Goal: Task Accomplishment & Management: Use online tool/utility

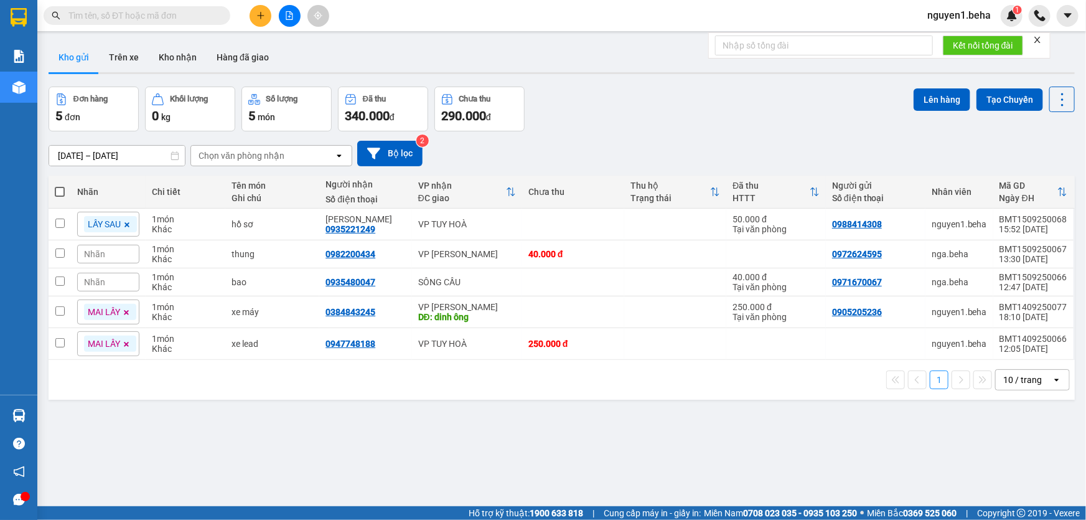
click at [116, 10] on input "text" at bounding box center [141, 16] width 147 height 14
click at [167, 12] on input "text" at bounding box center [141, 16] width 147 height 14
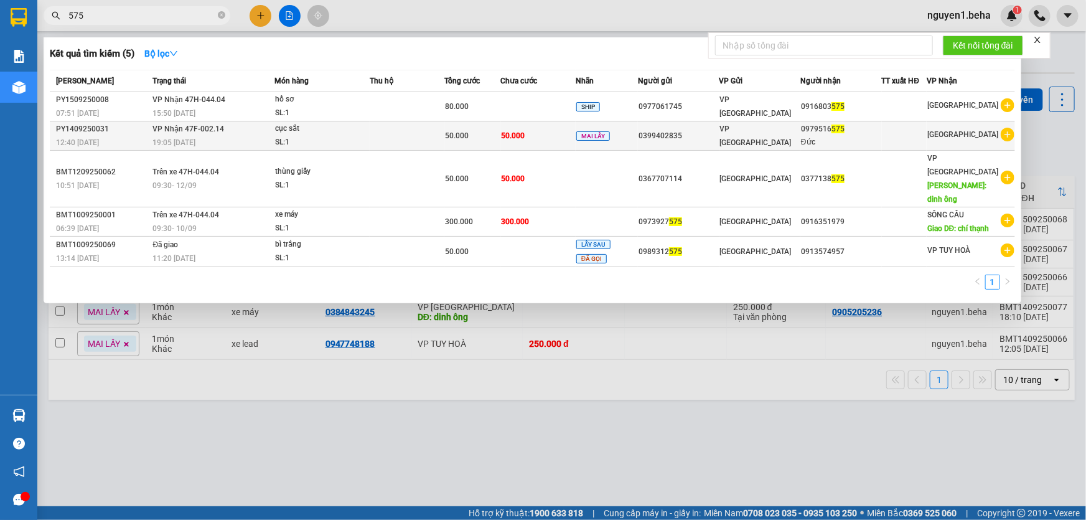
type input "575"
click at [437, 130] on td at bounding box center [407, 135] width 75 height 29
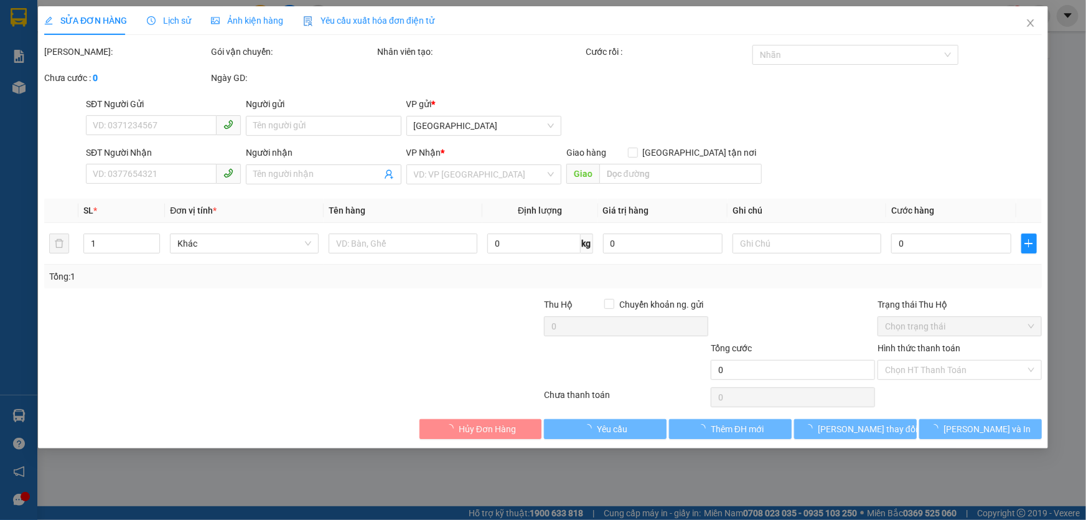
type input "0399402835"
type input "0979516575"
type input "Đức"
type input "50.000"
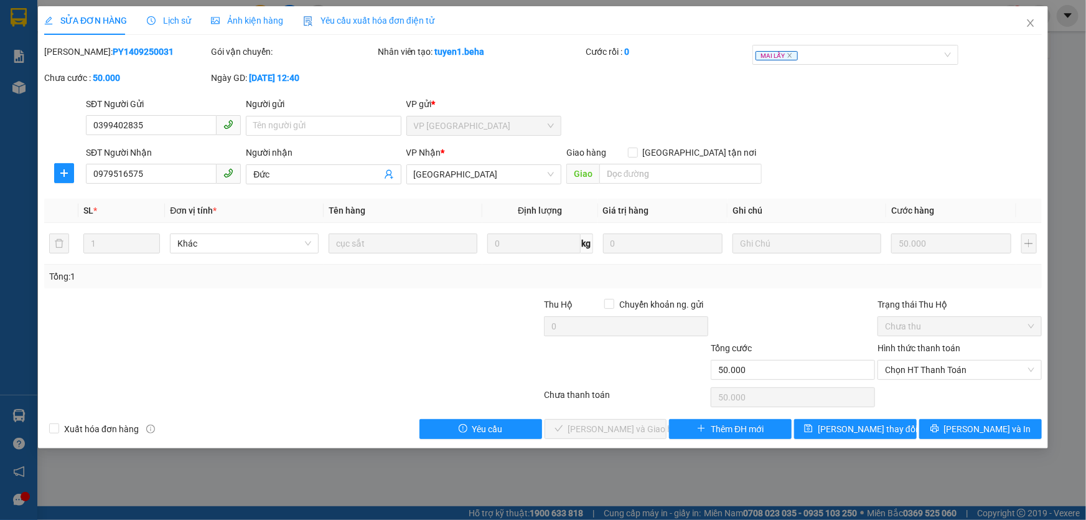
click at [172, 16] on span "Lịch sử" at bounding box center [169, 21] width 44 height 10
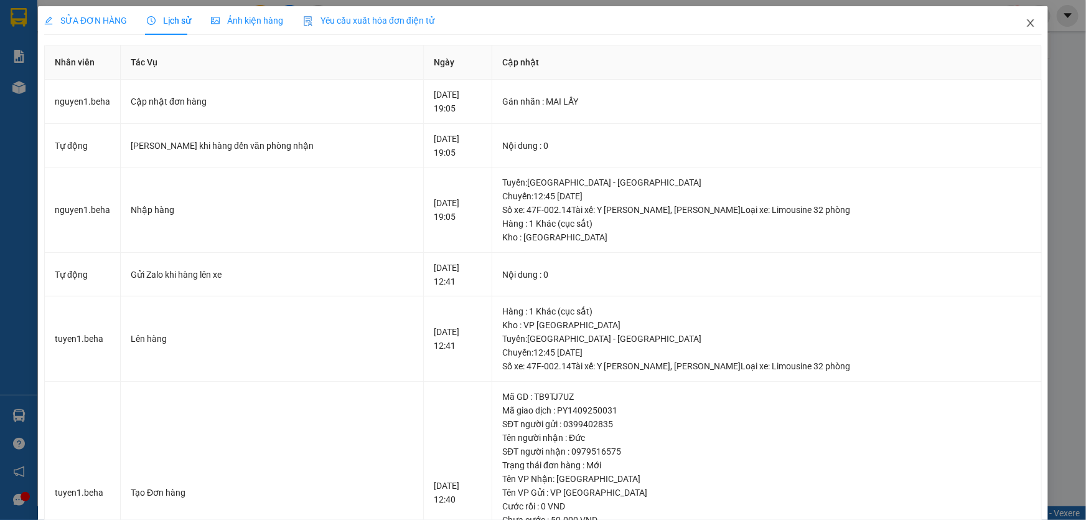
click at [1025, 26] on icon "close" at bounding box center [1030, 23] width 10 height 10
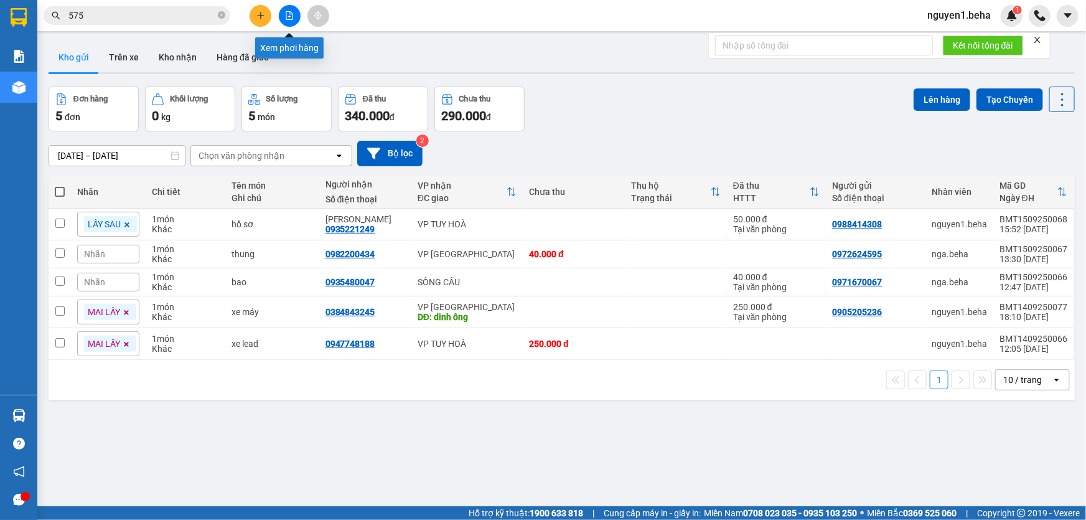
click at [286, 17] on icon "file-add" at bounding box center [289, 15] width 9 height 9
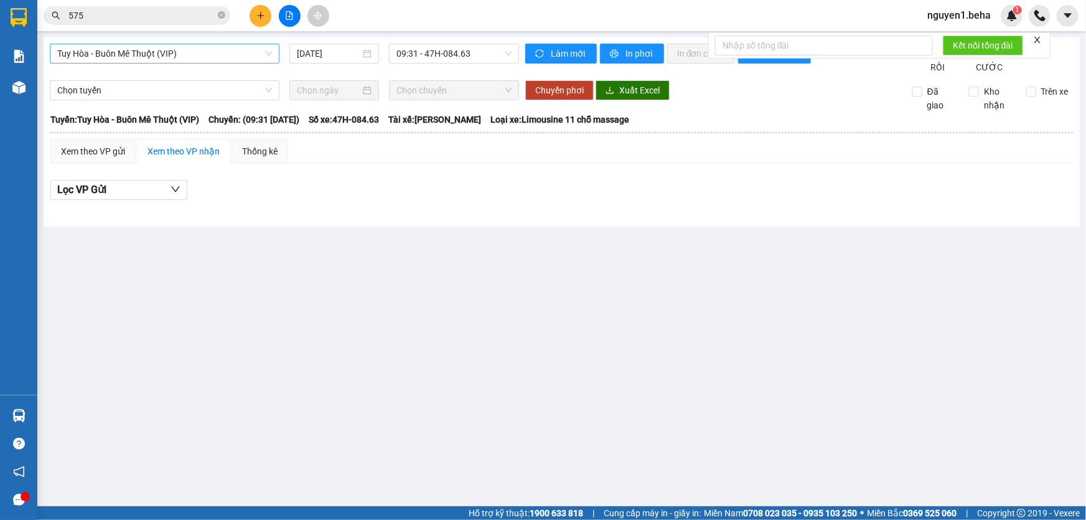
click at [179, 53] on span "Tuy Hòa - Buôn Mê Thuột (VIP)" at bounding box center [164, 53] width 215 height 19
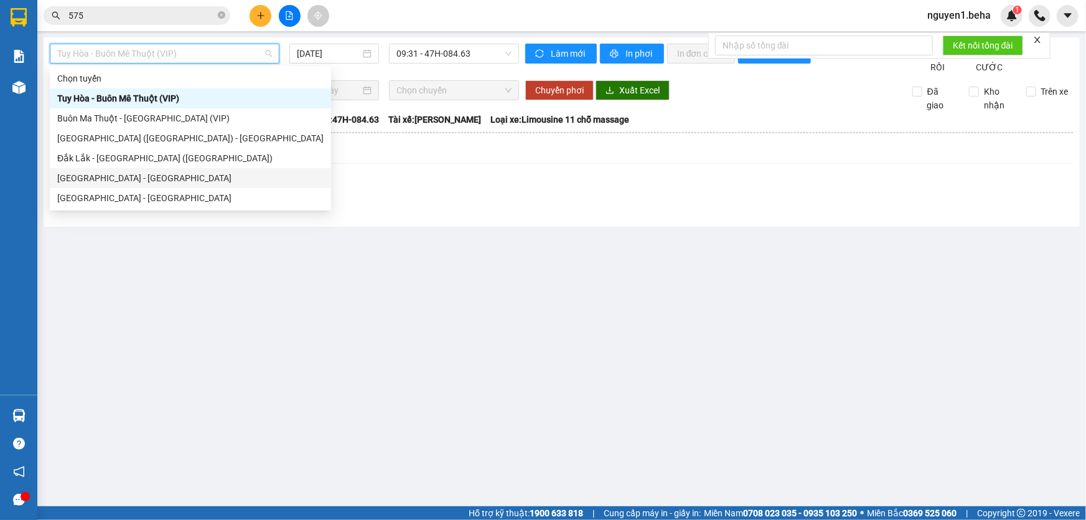
click at [190, 177] on div "Phú Yên - Đắk Lắk" at bounding box center [190, 178] width 266 height 14
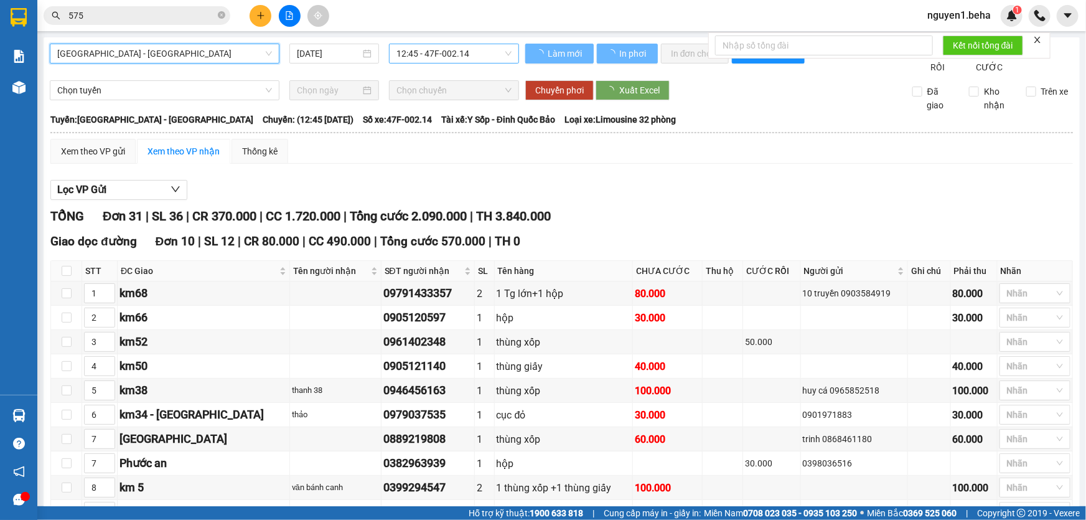
click at [424, 53] on span "12:45 - 47F-002.14" at bounding box center [453, 53] width 115 height 19
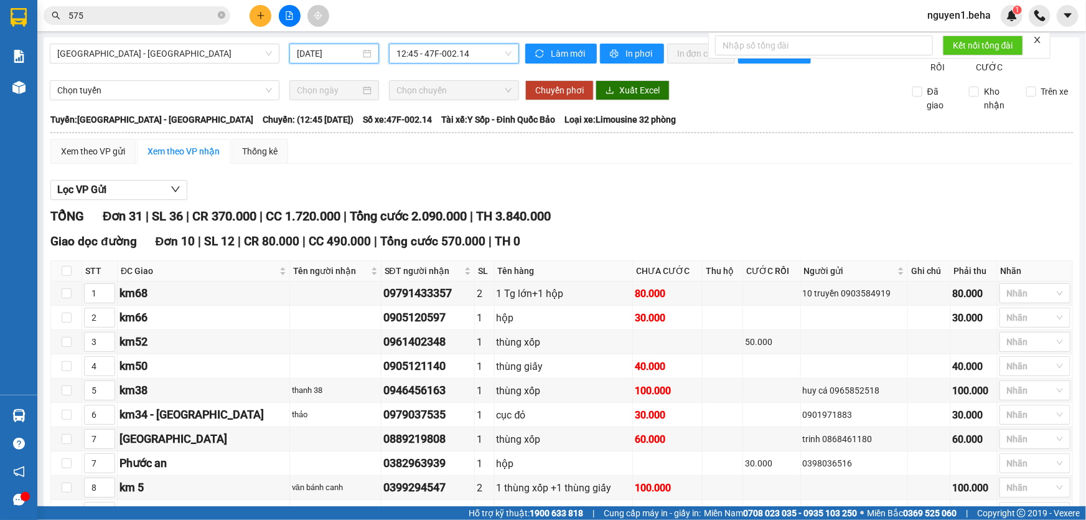
click at [305, 48] on input "15/09/2025" at bounding box center [328, 54] width 63 height 14
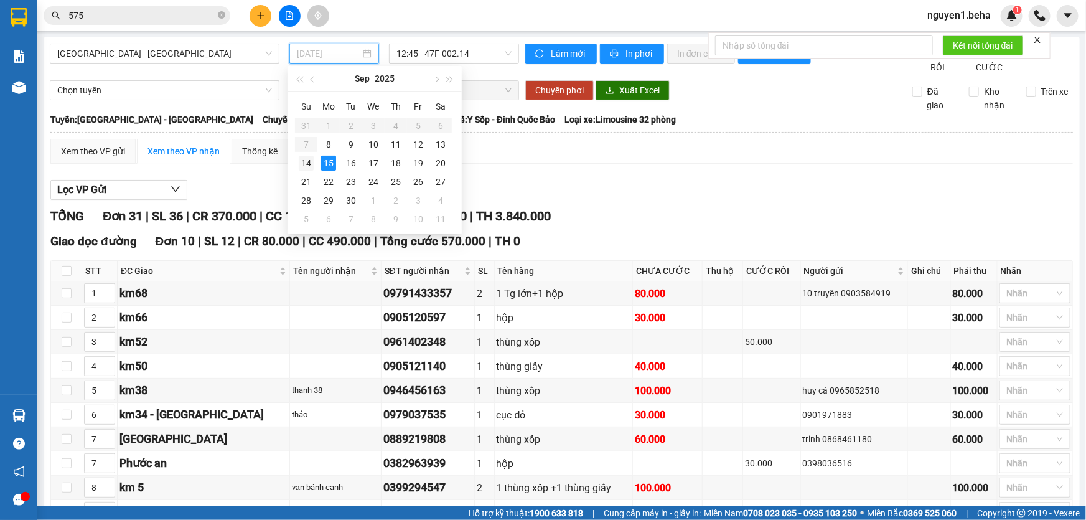
click at [303, 165] on div "14" at bounding box center [306, 163] width 15 height 15
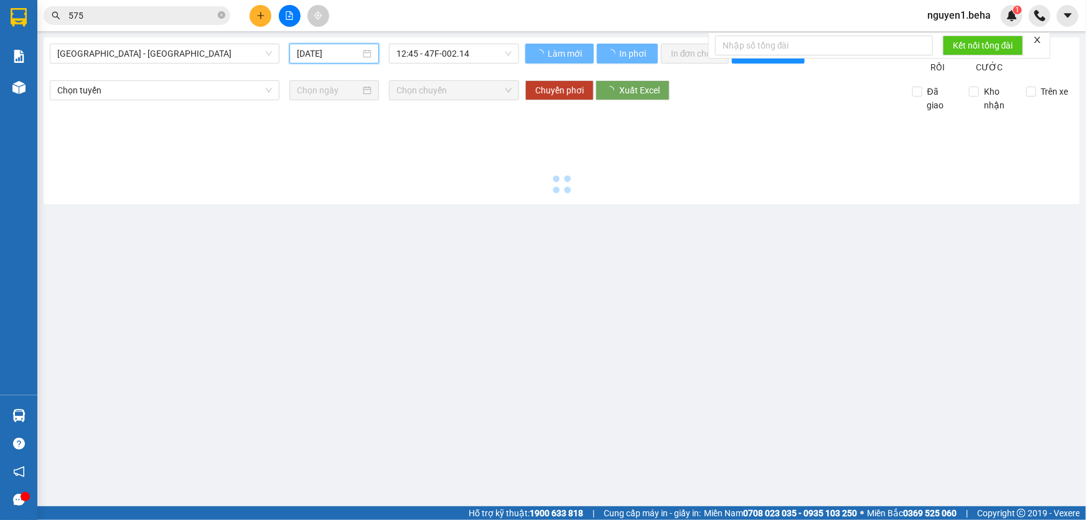
type input "14/09/2025"
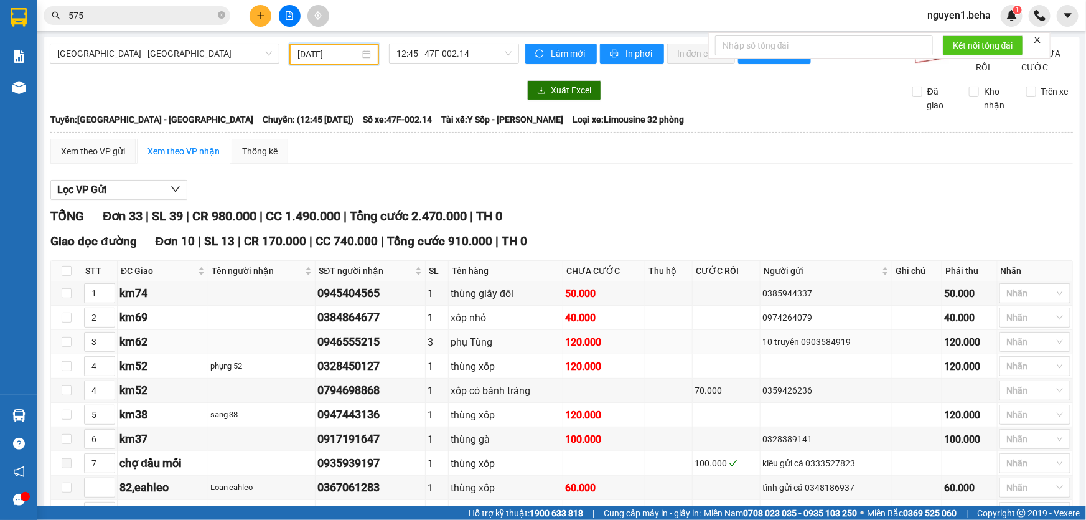
scroll to position [226, 0]
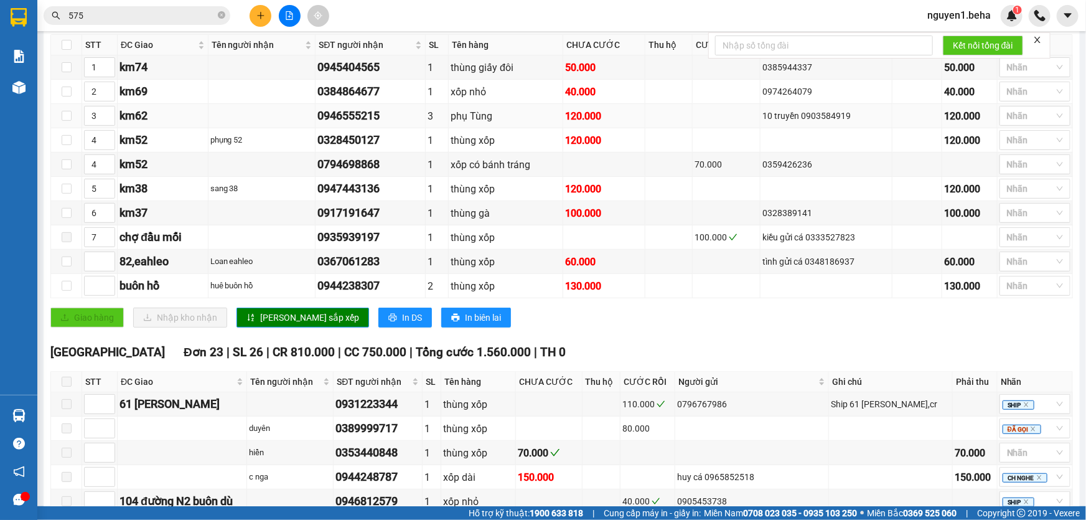
click at [367, 124] on div "0946555215" at bounding box center [370, 115] width 106 height 17
copy div "0946555215"
click at [164, 20] on input "575" at bounding box center [141, 16] width 147 height 14
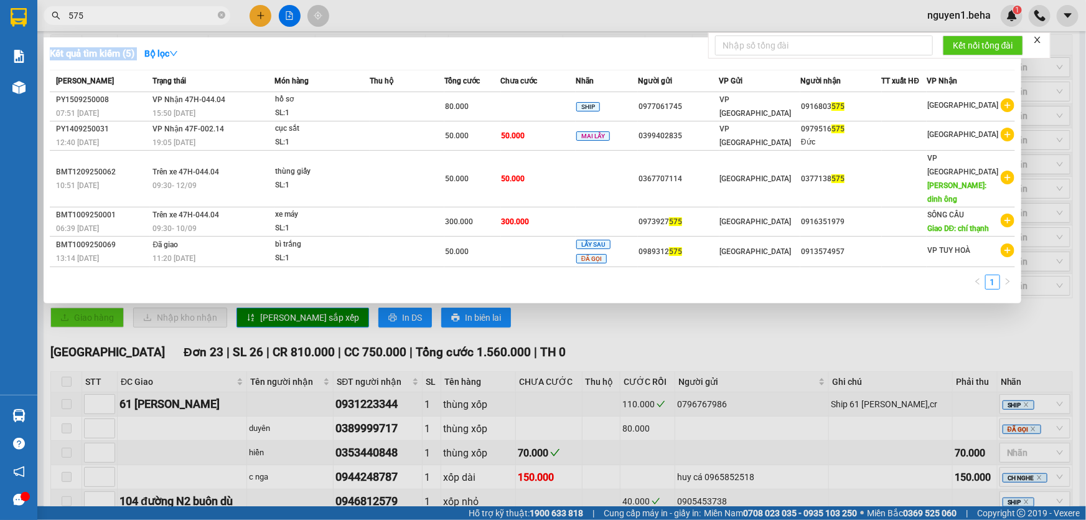
drag, startPoint x: 496, startPoint y: 280, endPoint x: 555, endPoint y: 323, distance: 73.0
click at [0, 16] on div "Kết quả tìm kiếm ( 5 ) Bộ lọc Mã ĐH Trạng thái Món hàng Thu hộ Tổng cước Chưa c…" at bounding box center [0, 16] width 0 height 0
drag, startPoint x: 73, startPoint y: 99, endPoint x: 775, endPoint y: 401, distance: 764.5
click at [0, 16] on div "Kết quả tìm kiếm ( 5 ) Bộ lọc Mã ĐH Trạng thái Món hàng Thu hộ Tổng cước Chưa c…" at bounding box center [0, 16] width 0 height 0
click at [806, 360] on div at bounding box center [543, 260] width 1086 height 520
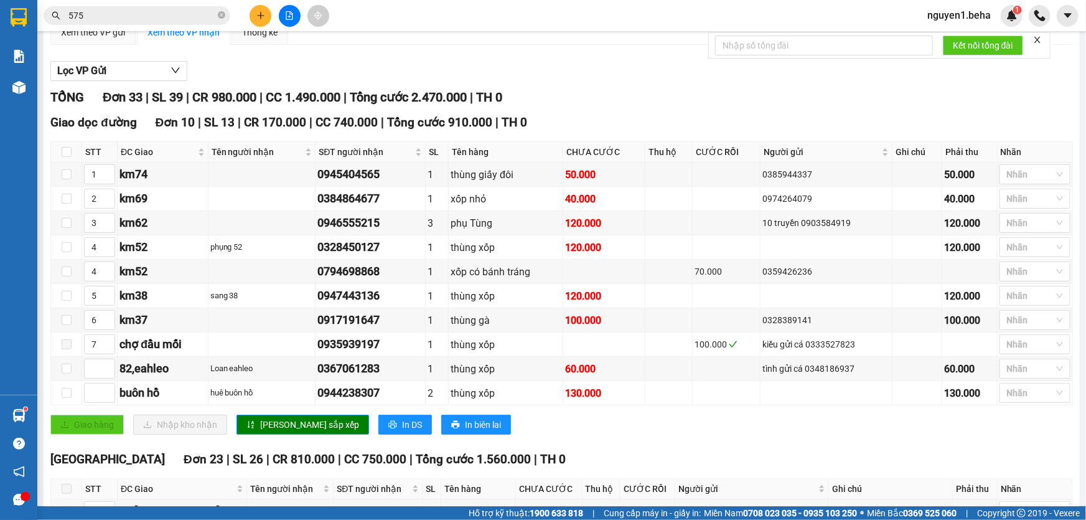
scroll to position [0, 0]
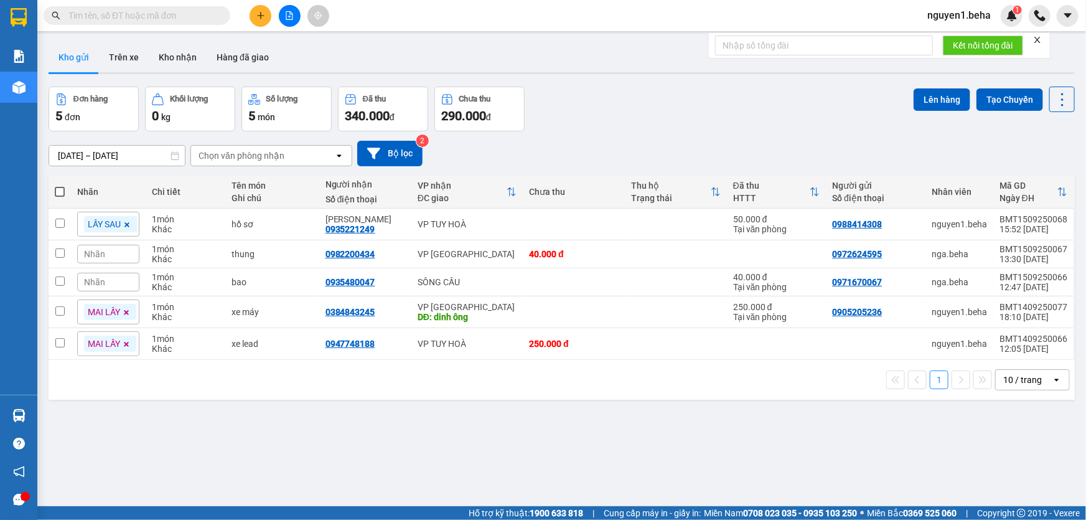
click at [146, 18] on input "text" at bounding box center [141, 16] width 147 height 14
paste input "0946555215"
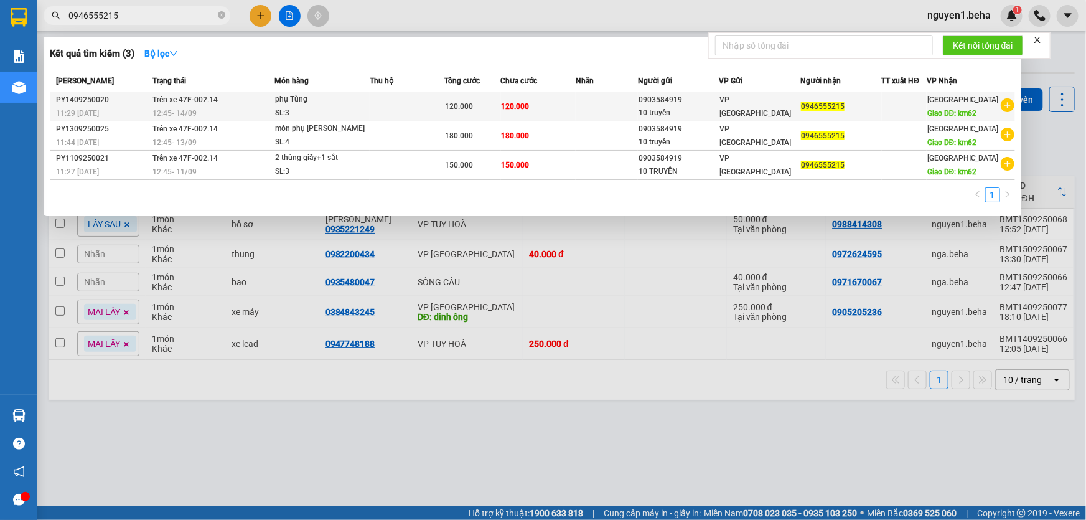
type input "0946555215"
click at [207, 104] on span "Trên xe 47F-002.14" at bounding box center [185, 99] width 65 height 9
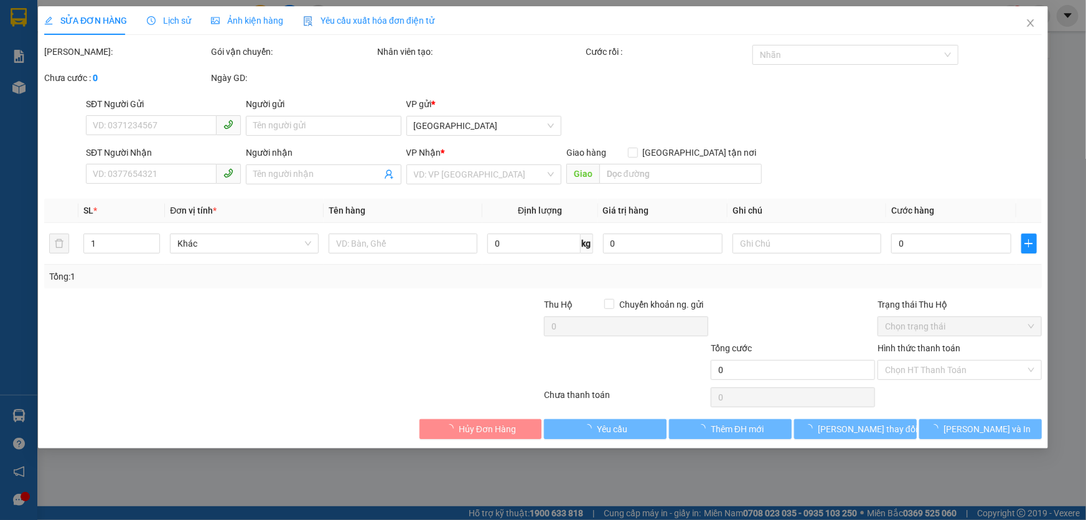
type input "0903584919"
type input "10 truyền"
type input "0946555215"
type input "km62"
type input "120.000"
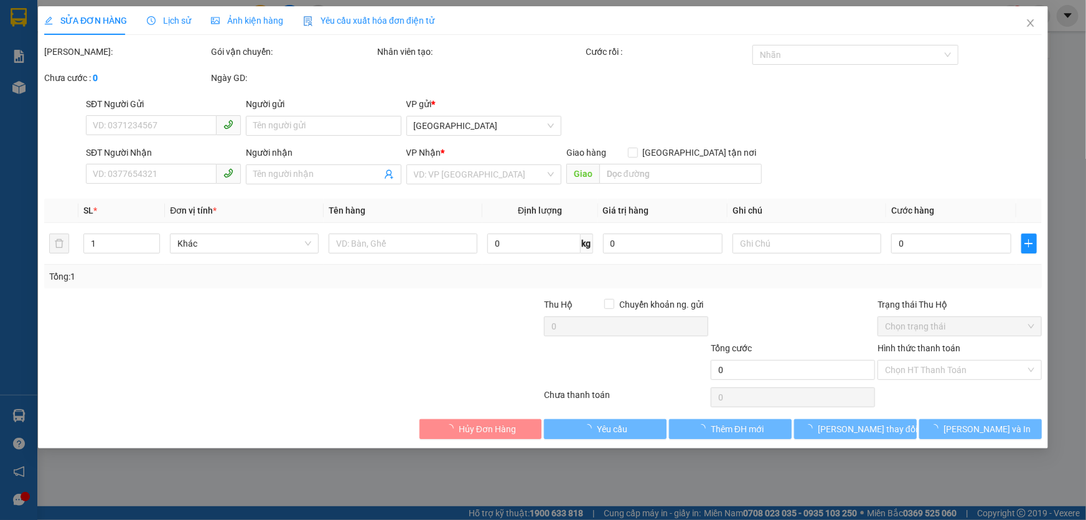
type input "120.000"
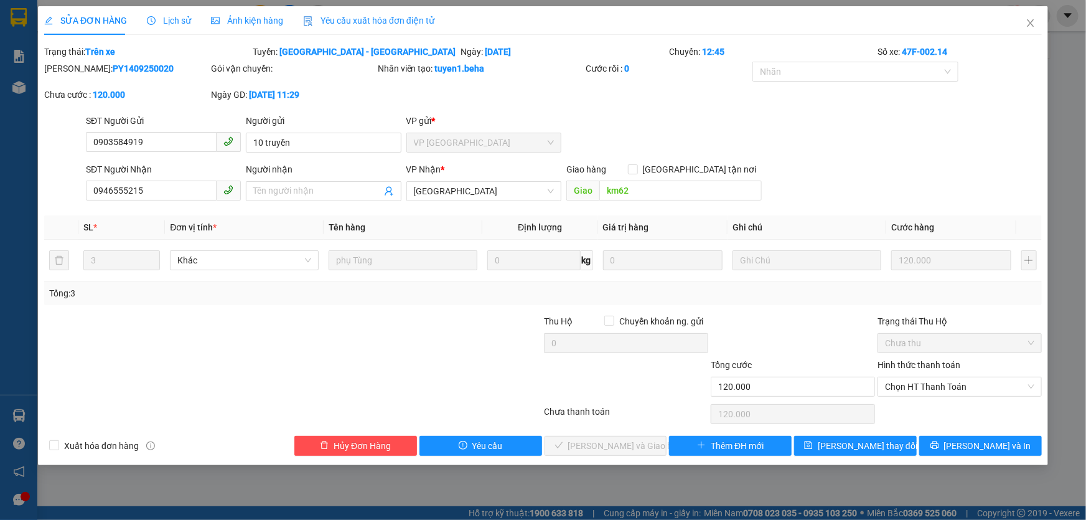
click at [238, 29] on div "Ảnh kiện hàng" at bounding box center [247, 20] width 72 height 29
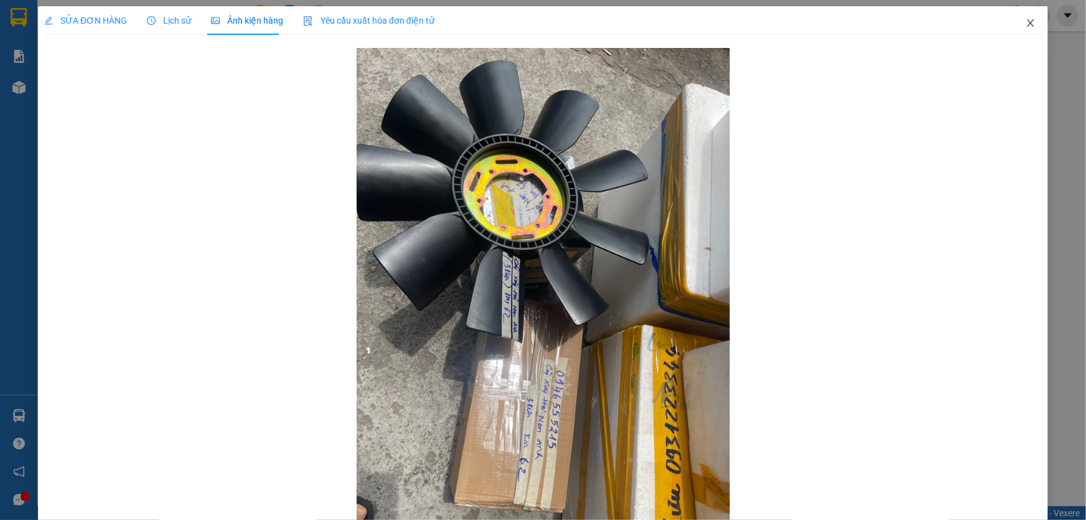
click at [1020, 31] on span "Close" at bounding box center [1030, 23] width 35 height 35
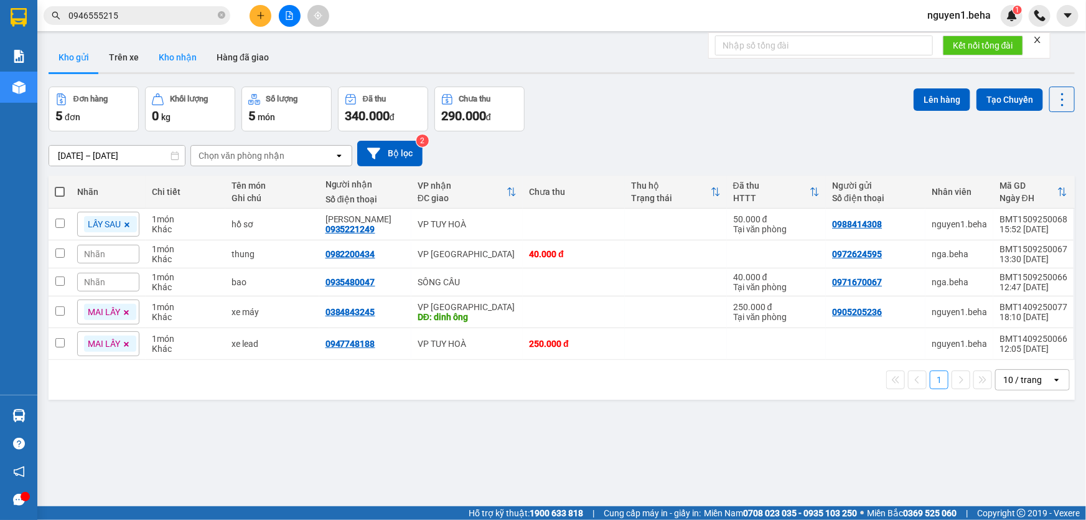
drag, startPoint x: 338, startPoint y: 27, endPoint x: 157, endPoint y: 58, distance: 183.8
click at [131, 52] on button "Trên xe" at bounding box center [124, 57] width 50 height 30
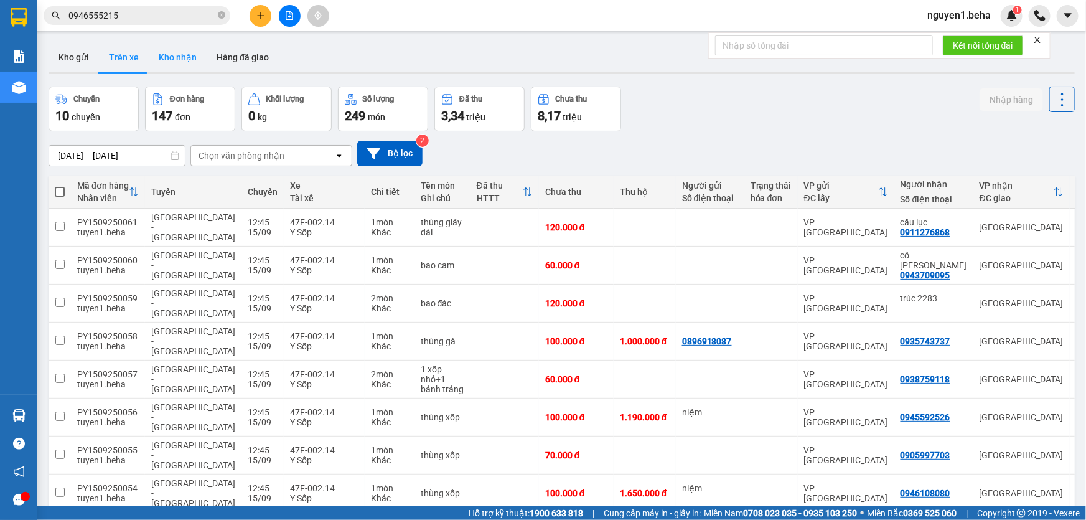
click at [185, 65] on button "Kho nhận" at bounding box center [178, 57] width 58 height 30
type input "13/09/2025 – 15/09/2025"
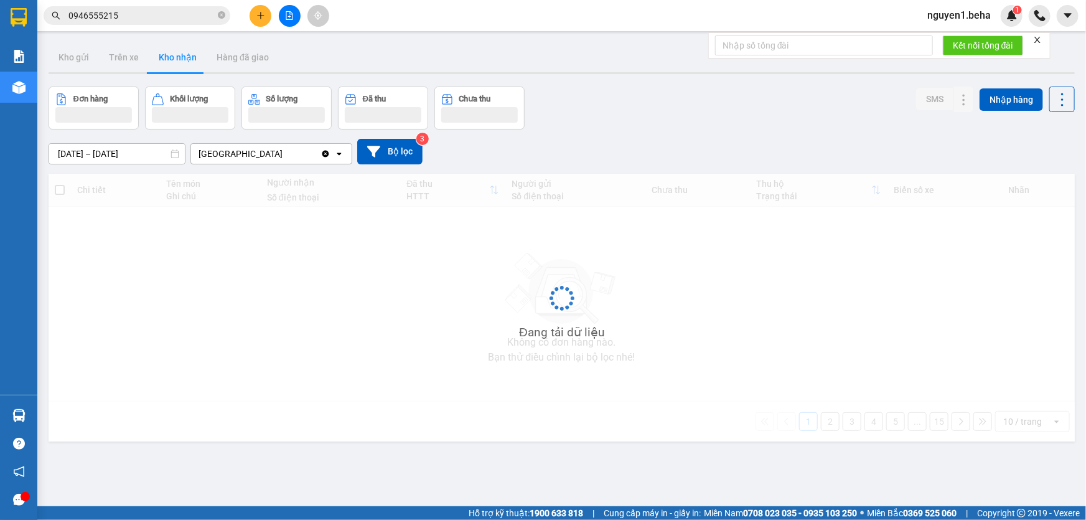
click at [153, 65] on button "Kho nhận" at bounding box center [178, 57] width 58 height 30
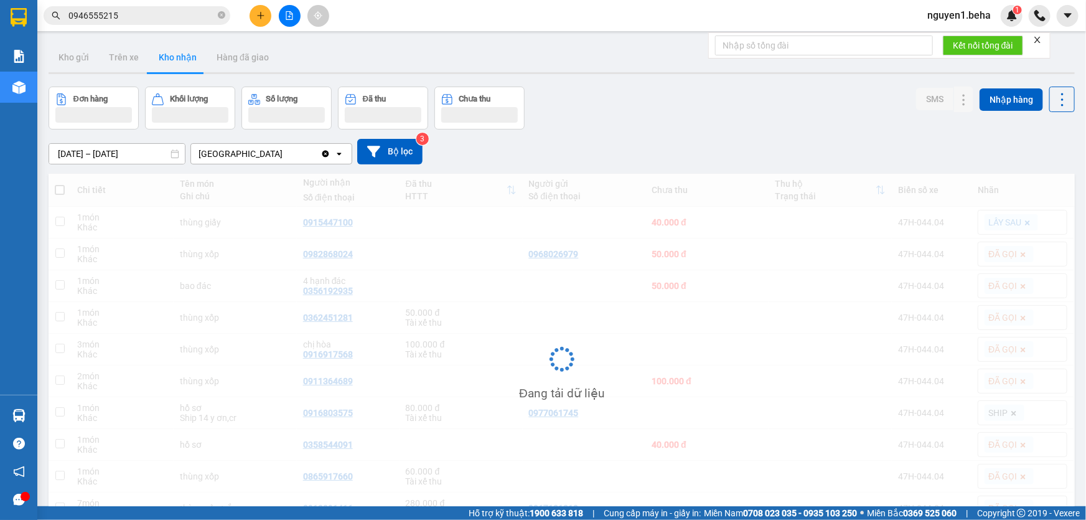
click at [199, 64] on button "Kho nhận" at bounding box center [178, 57] width 58 height 30
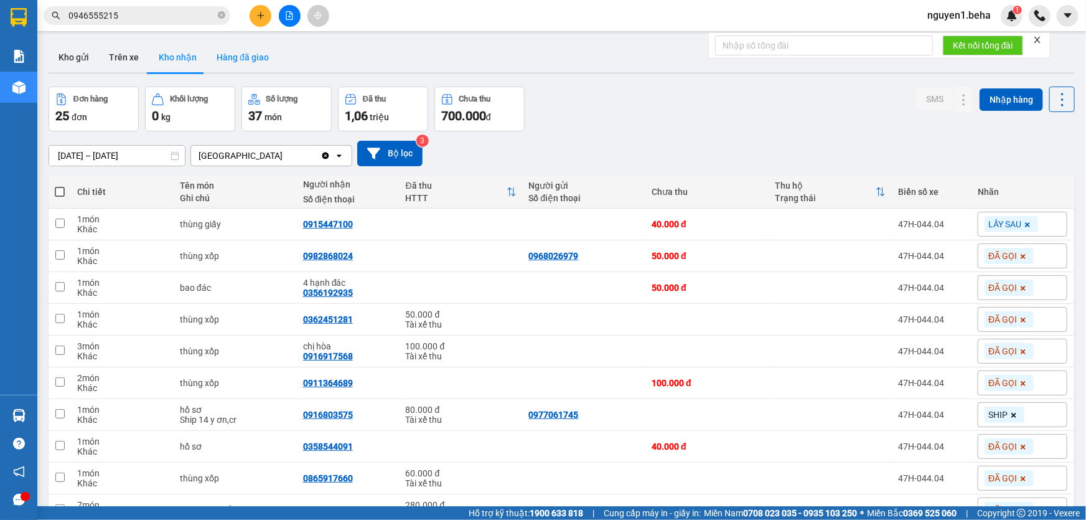
click at [250, 60] on button "Hàng đã giao" at bounding box center [243, 57] width 72 height 30
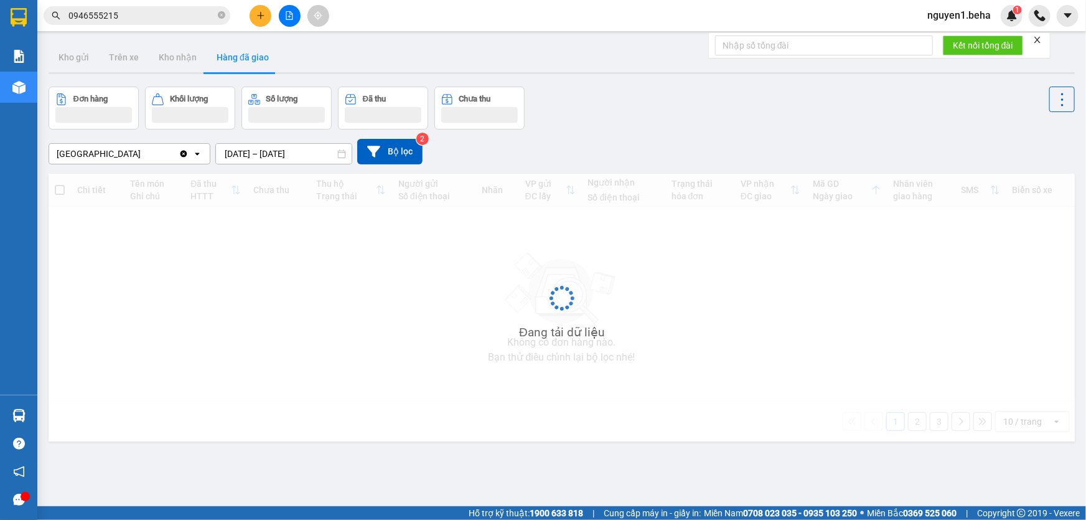
click at [250, 60] on button "Hàng đã giao" at bounding box center [243, 57] width 72 height 30
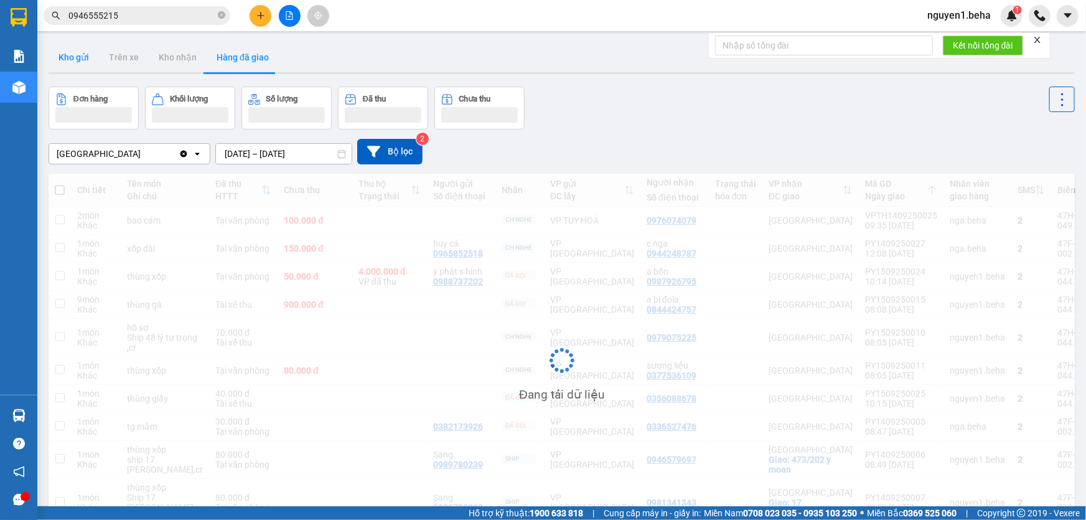
click at [139, 55] on div "Kho gửi Trên xe Kho nhận Hàng đã giao" at bounding box center [562, 58] width 1026 height 33
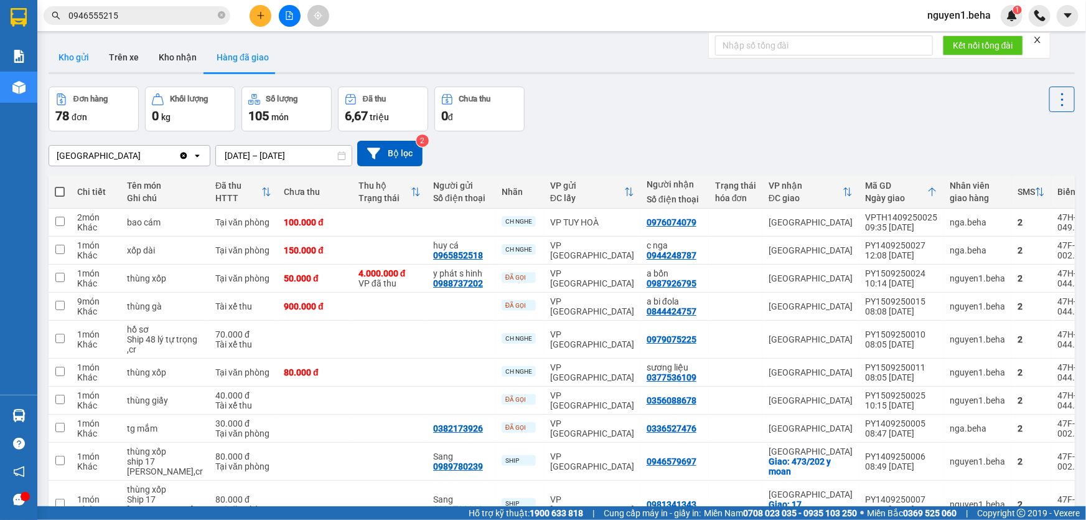
click at [94, 62] on button "Kho gửi" at bounding box center [74, 57] width 50 height 30
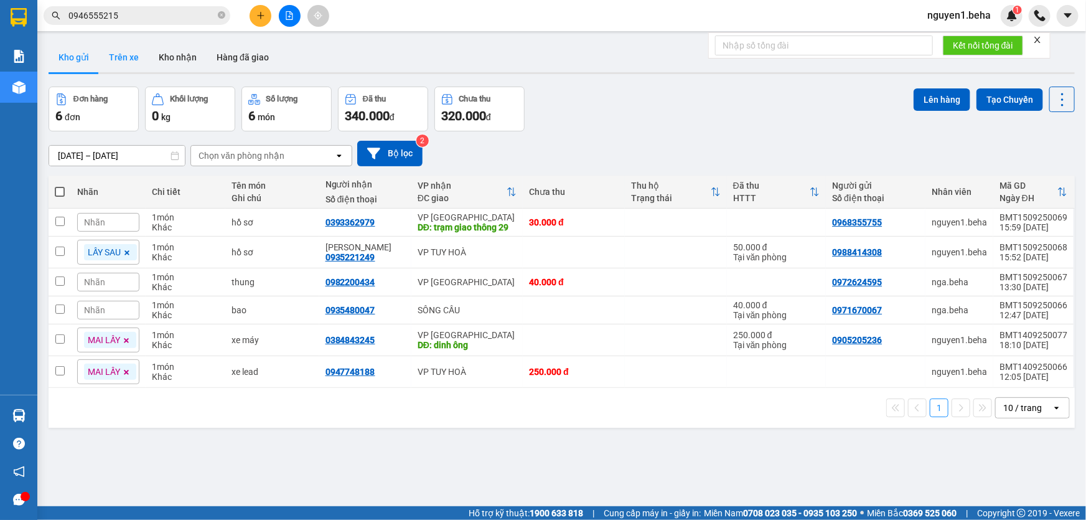
click at [137, 54] on button "Trên xe" at bounding box center [124, 57] width 50 height 30
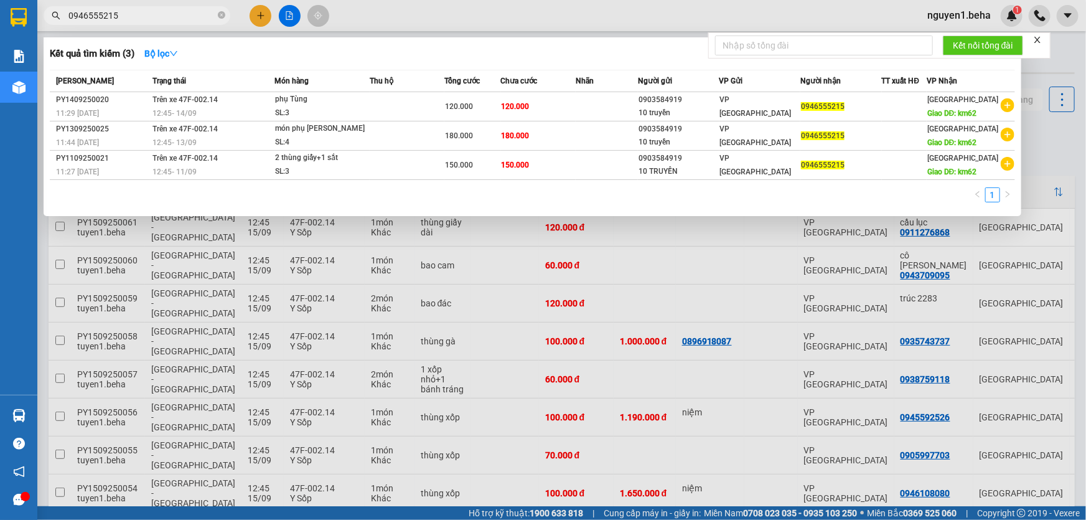
click at [154, 14] on input "0946555215" at bounding box center [141, 16] width 147 height 14
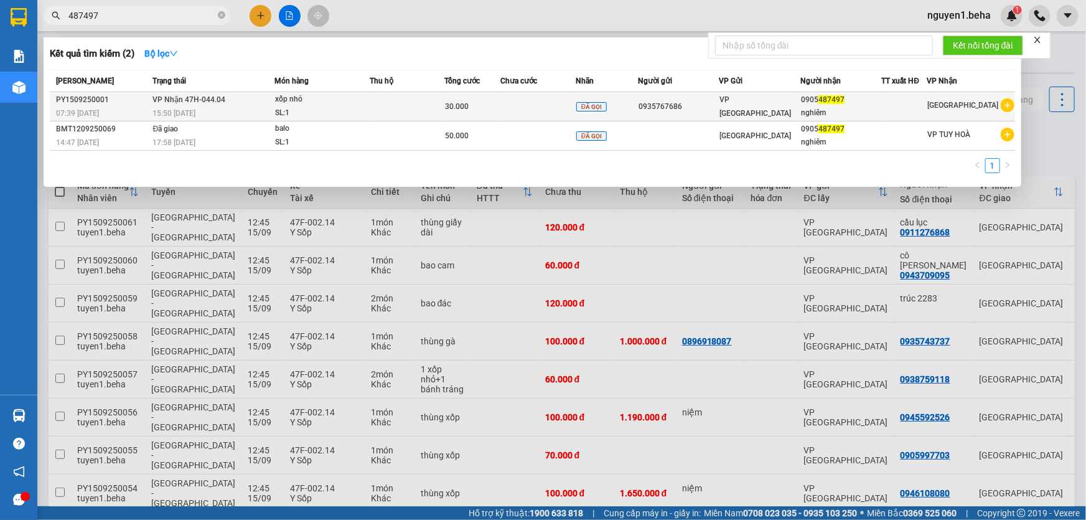
type input "487497"
click at [256, 111] on div "15:50 - 15/09" at bounding box center [213, 113] width 121 height 14
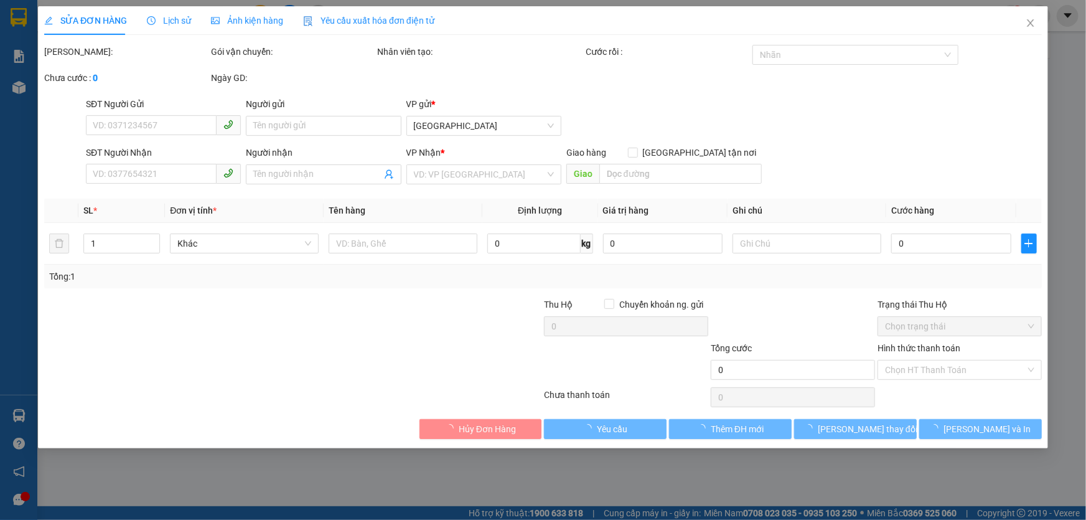
type input "0935767686"
type input "0905487497"
type input "nghiêm"
type input "30.000"
type input "0"
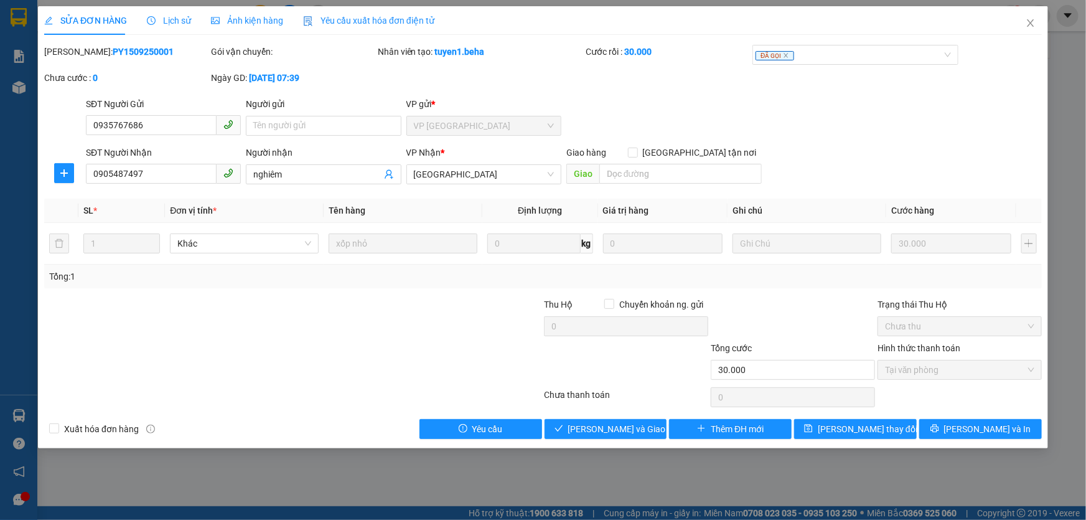
click at [238, 24] on span "Ảnh kiện hàng" at bounding box center [247, 21] width 72 height 10
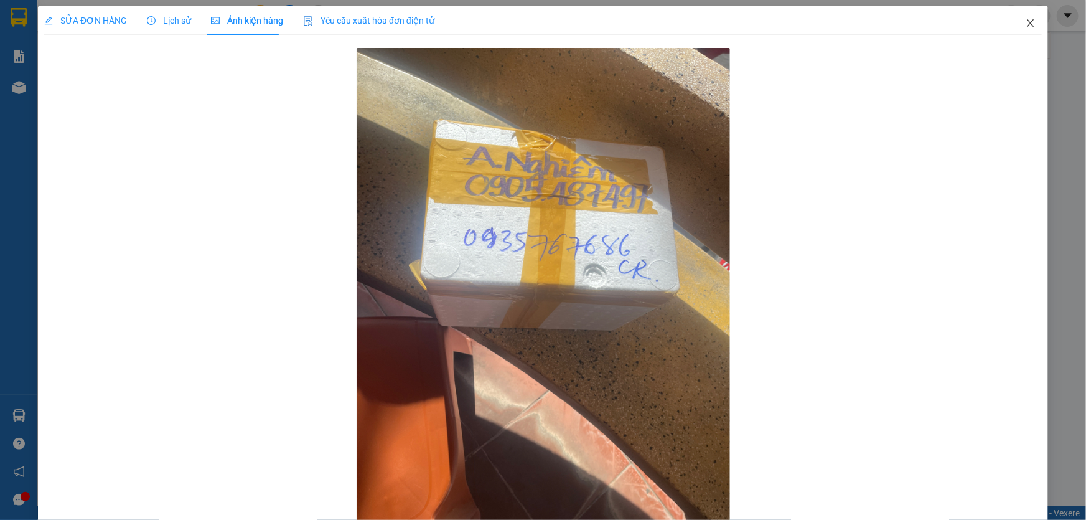
click at [1027, 25] on icon "close" at bounding box center [1030, 22] width 7 height 7
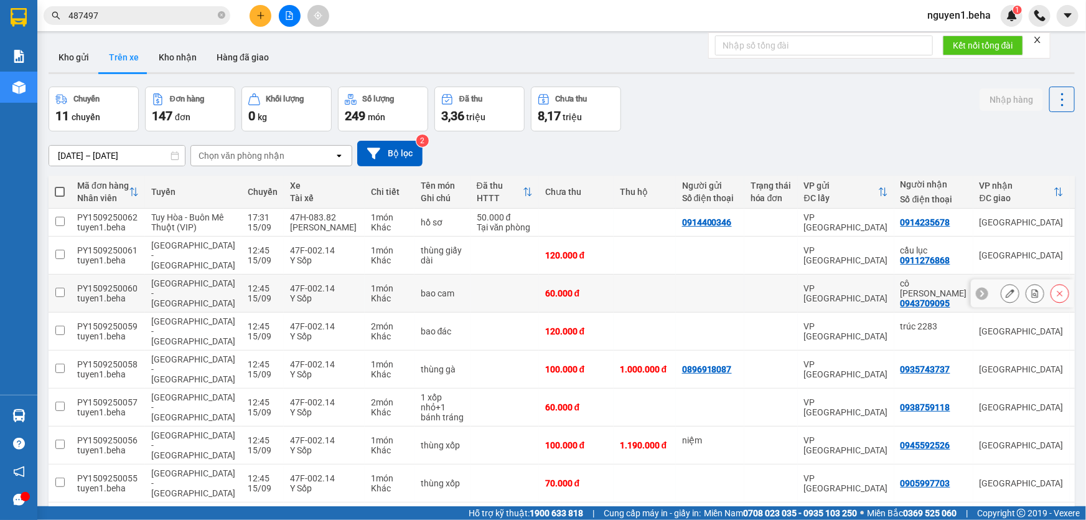
scroll to position [57, 0]
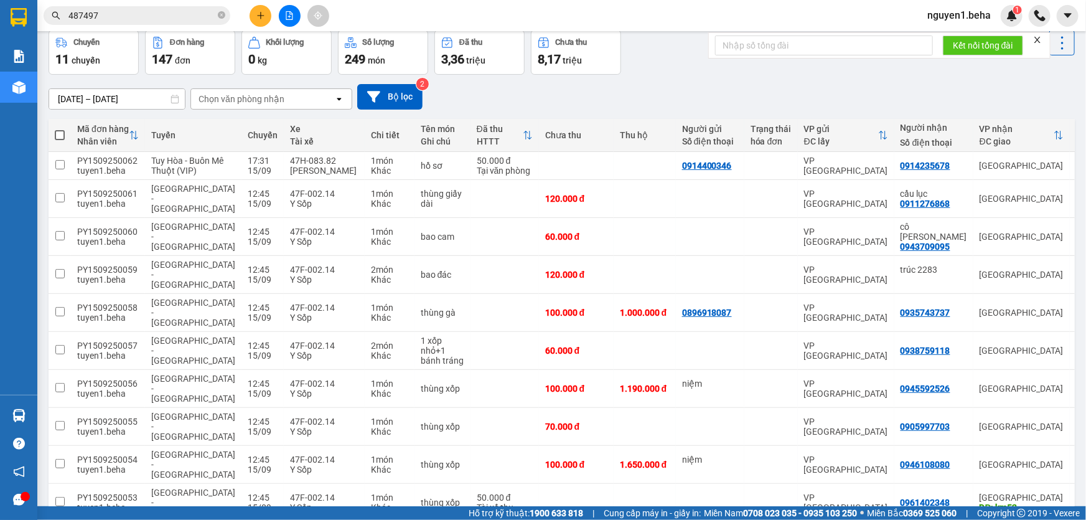
click at [293, 17] on icon "file-add" at bounding box center [289, 15] width 9 height 9
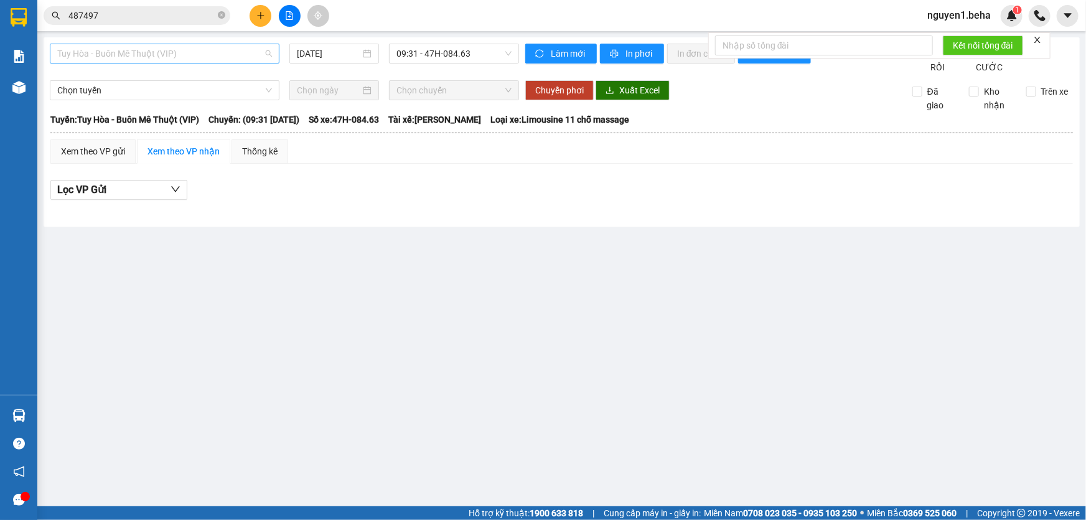
click at [220, 55] on span "Tuy Hòa - Buôn Mê Thuột (VIP)" at bounding box center [164, 53] width 215 height 19
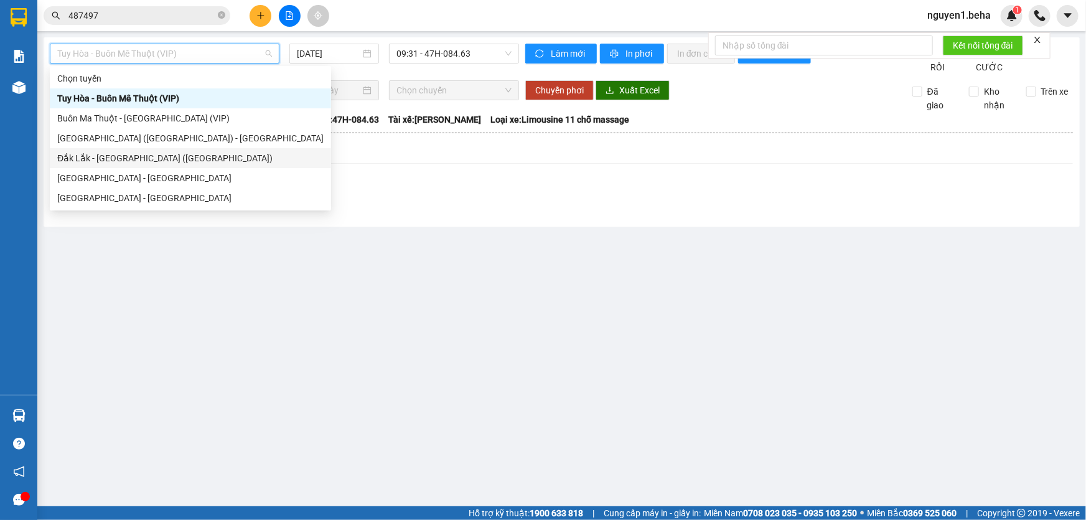
click at [220, 153] on div "Đắk Lắk - Phú Yên (SC)" at bounding box center [190, 158] width 266 height 14
type input "15/09/2025"
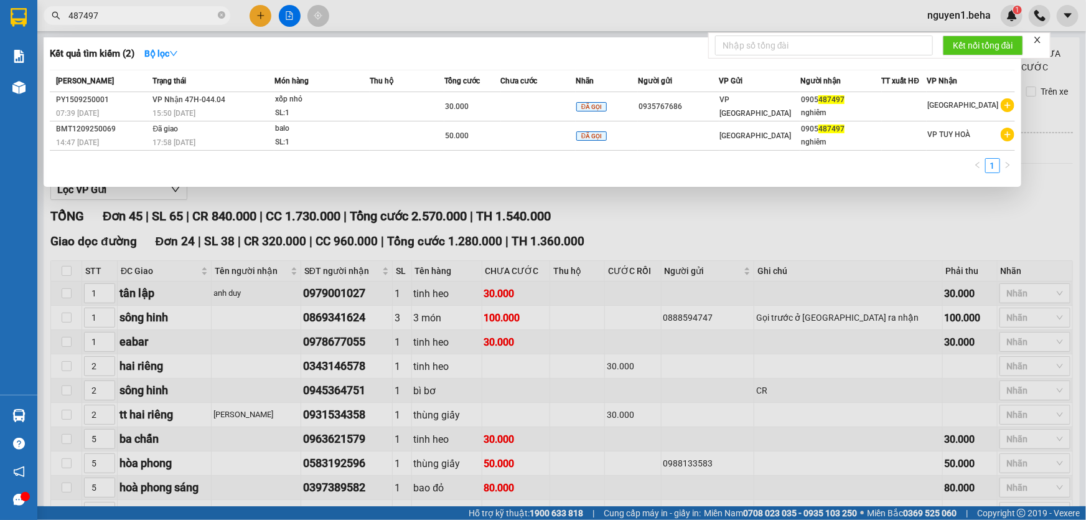
click at [129, 9] on input "487497" at bounding box center [141, 16] width 147 height 14
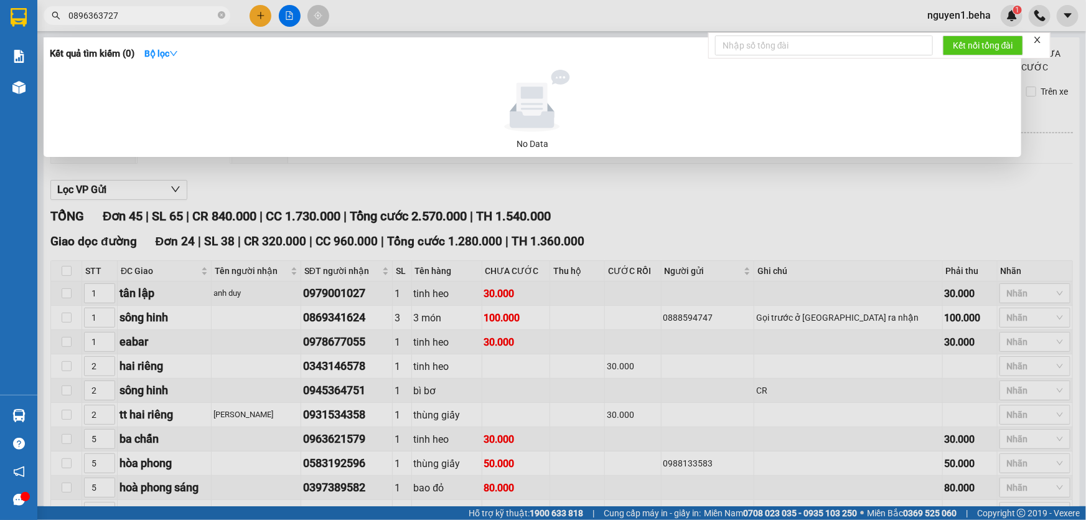
click at [83, 14] on input "0896363727" at bounding box center [141, 16] width 147 height 14
type input "0896363727"
